Goal: Task Accomplishment & Management: Use online tool/utility

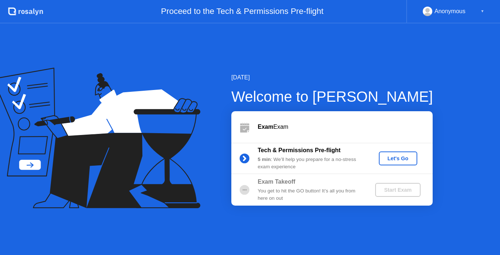
click at [395, 158] on div "Let's Go" at bounding box center [398, 159] width 33 height 6
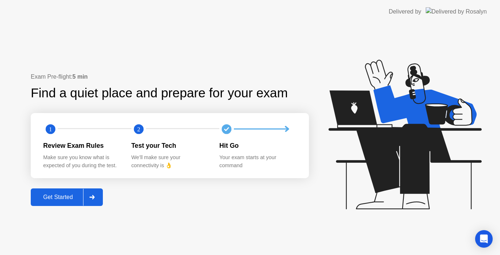
click at [60, 205] on button "Get Started" at bounding box center [67, 197] width 72 height 18
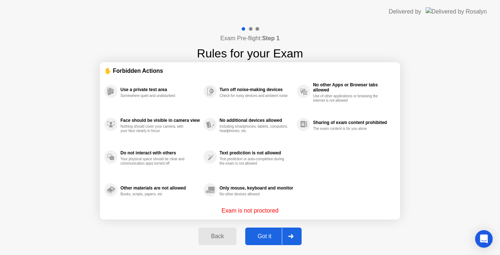
click at [260, 233] on div "Got it" at bounding box center [264, 236] width 34 height 7
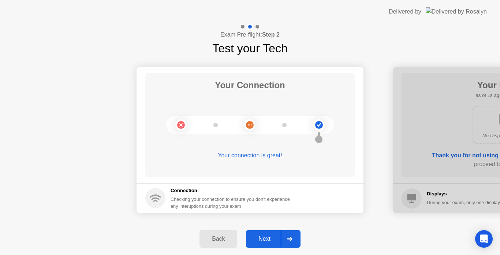
click at [263, 236] on div "Next" at bounding box center [264, 239] width 33 height 7
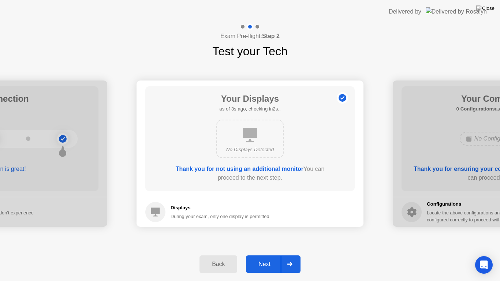
click at [264, 255] on button "Next" at bounding box center [273, 264] width 55 height 18
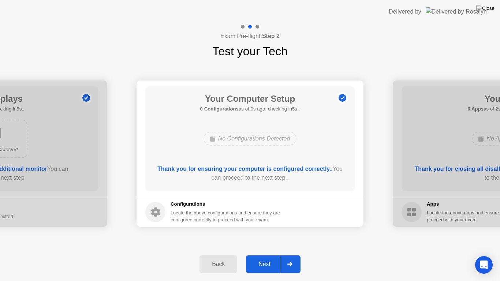
click at [264, 255] on button "Next" at bounding box center [273, 264] width 55 height 18
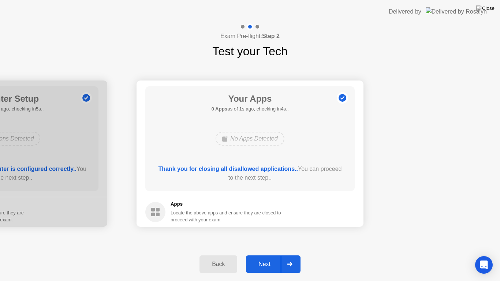
click at [264, 255] on button "Next" at bounding box center [273, 264] width 55 height 18
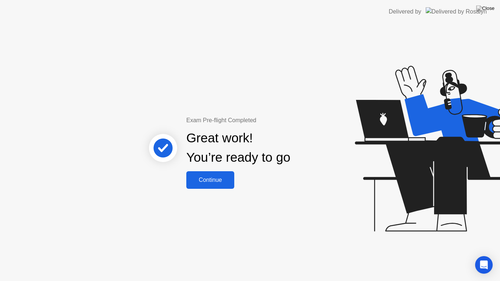
click at [224, 182] on div "Continue" at bounding box center [210, 180] width 44 height 7
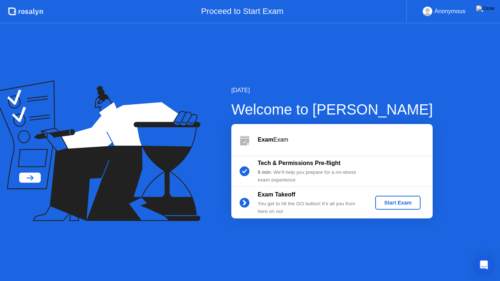
click at [393, 202] on div "Start Exam" at bounding box center [397, 203] width 39 height 6
